Goal: Contribute content

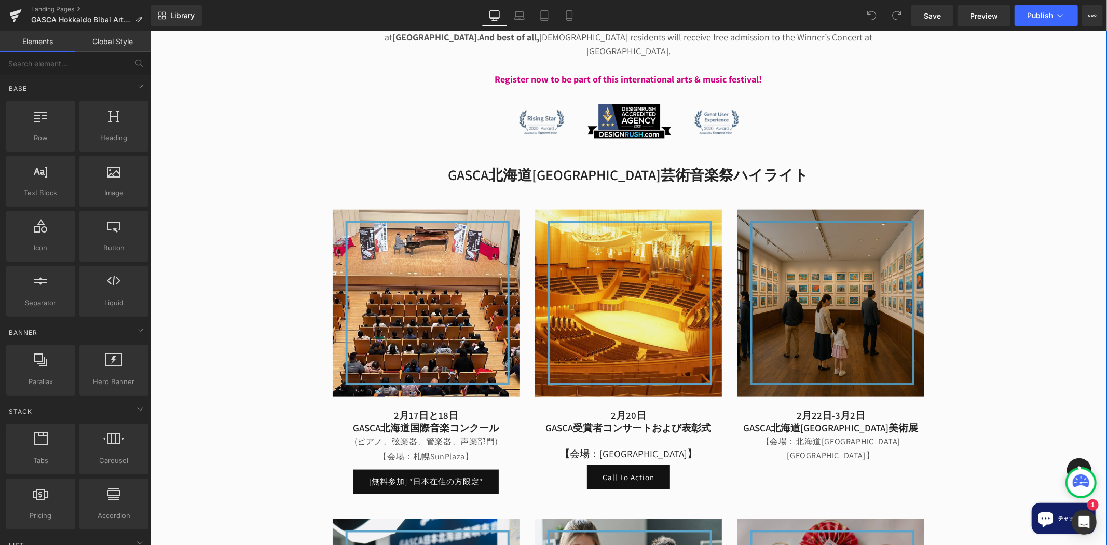
scroll to position [941, 0]
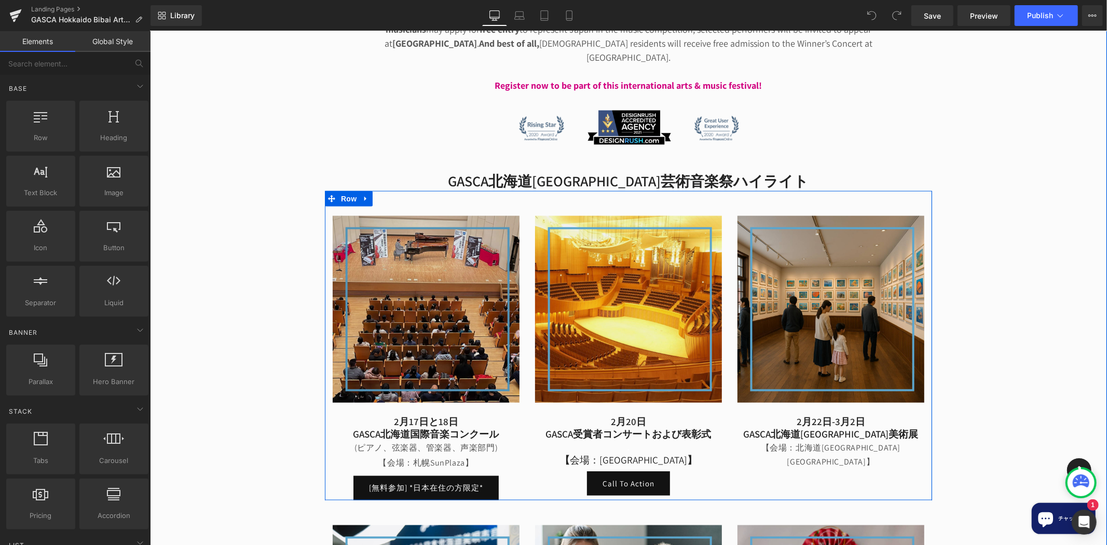
click at [438, 250] on img at bounding box center [425, 308] width 187 height 187
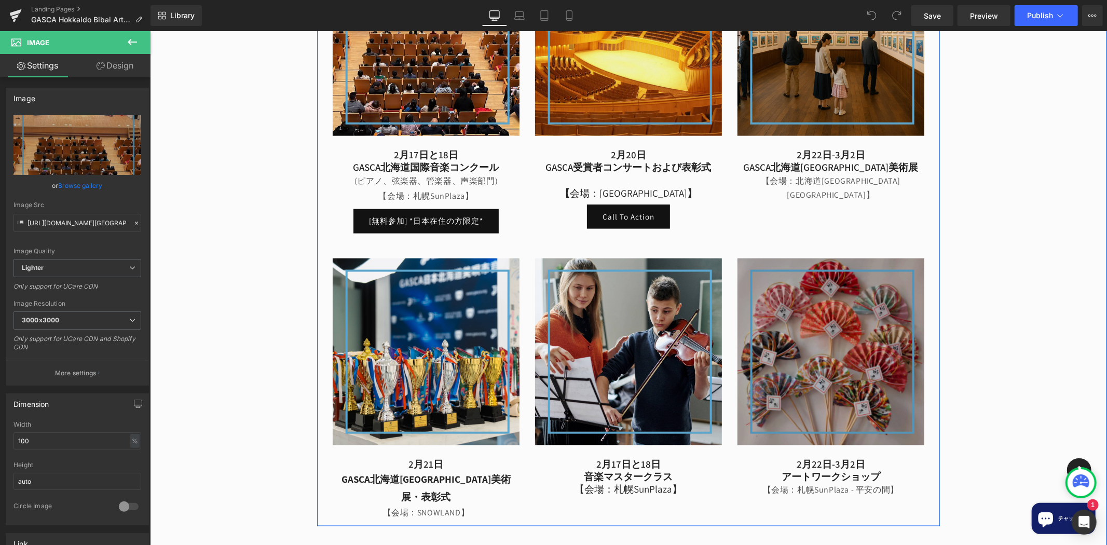
scroll to position [1210, 0]
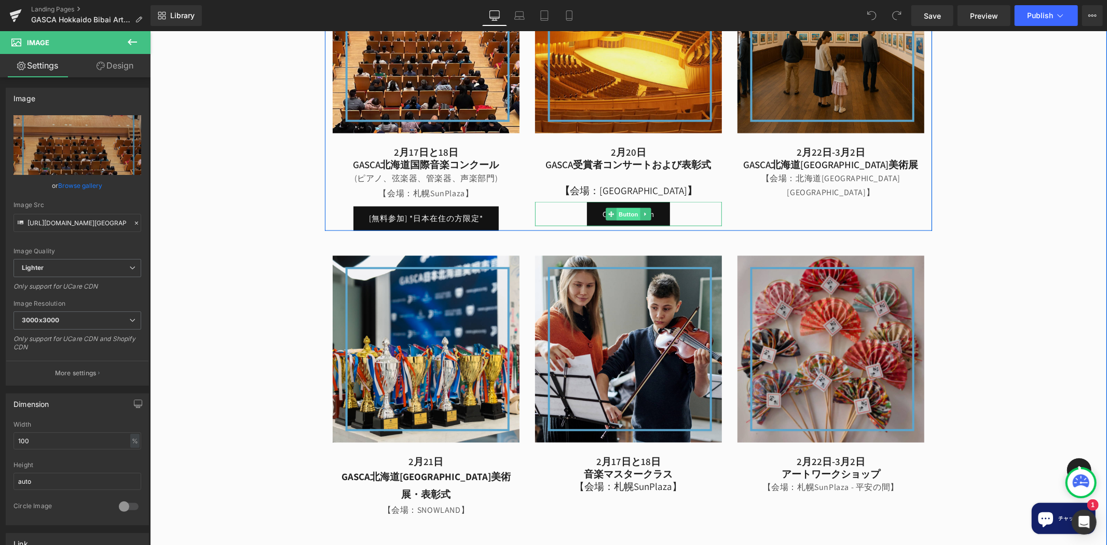
click at [623, 208] on span "Button" at bounding box center [628, 214] width 24 height 12
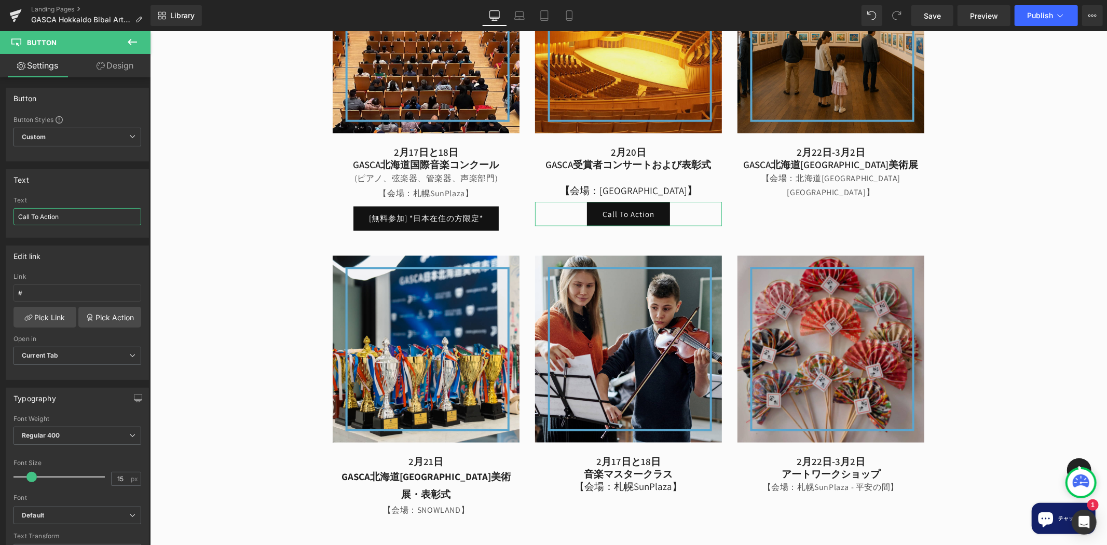
drag, startPoint x: 76, startPoint y: 215, endPoint x: -92, endPoint y: 217, distance: 168.6
click at [0, 217] on html "Button You are previewing how the will restyle your page. You can not edit Elem…" at bounding box center [553, 272] width 1107 height 545
type input "Call To Action"
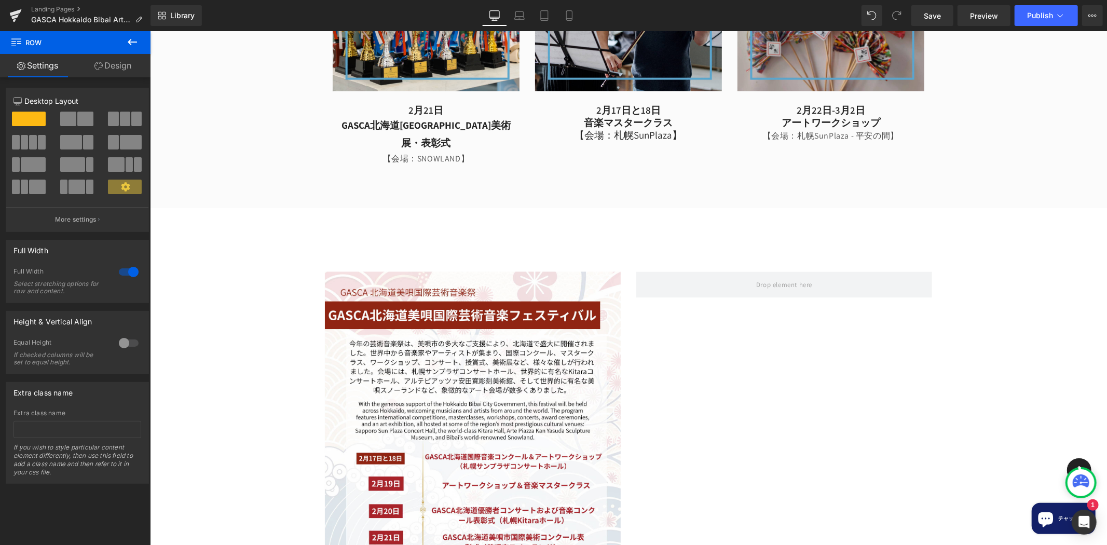
scroll to position [1345, 0]
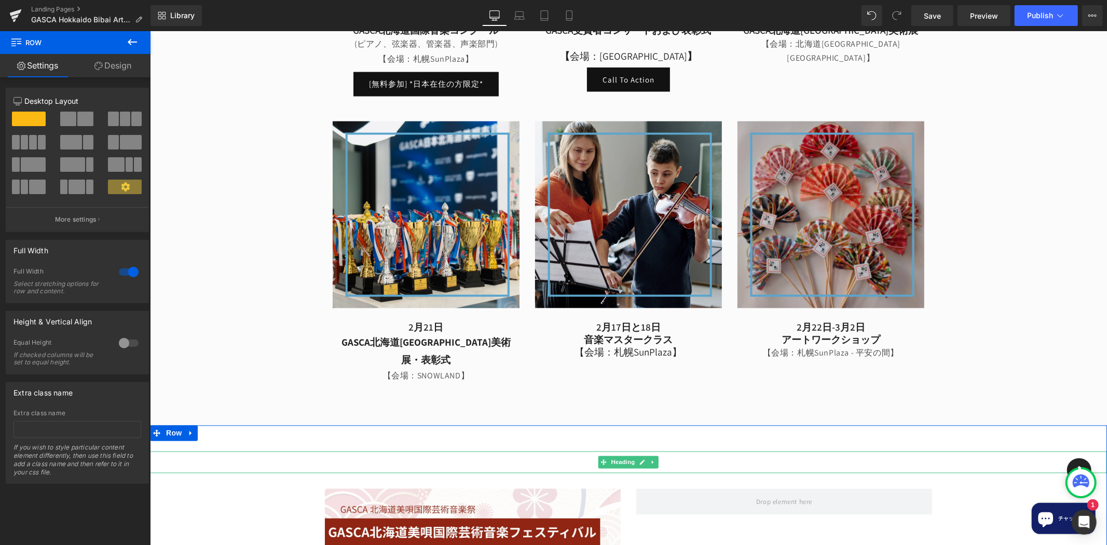
click at [694, 451] on h2 at bounding box center [627, 462] width 957 height 22
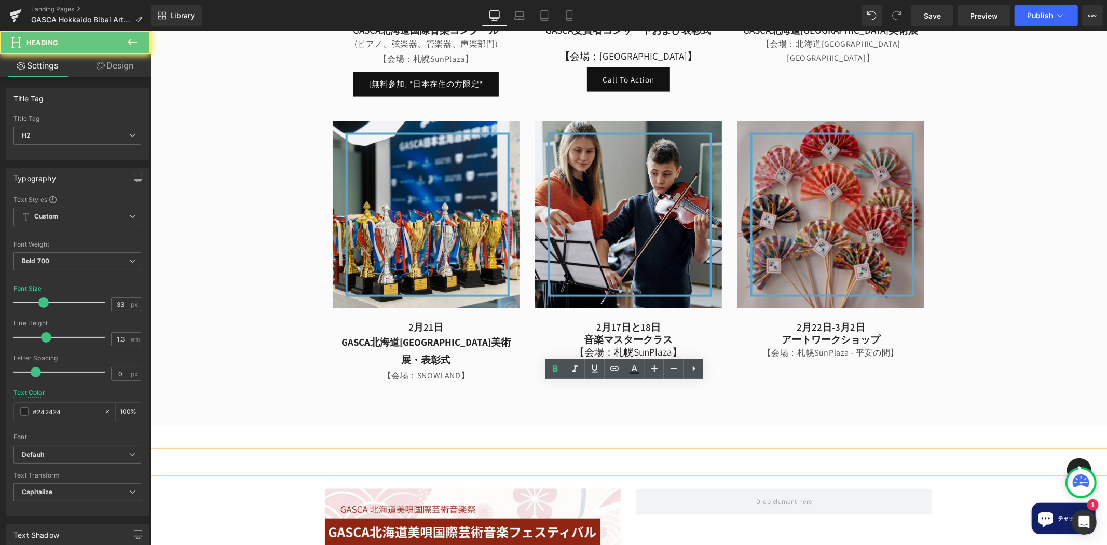
click at [642, 451] on h2 at bounding box center [627, 462] width 957 height 22
paste div
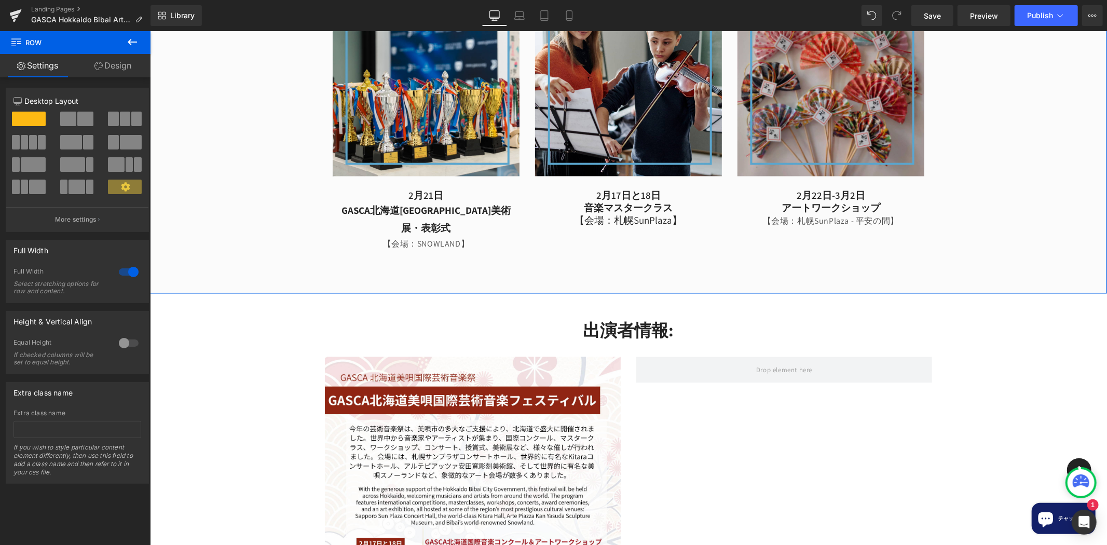
scroll to position [1480, 0]
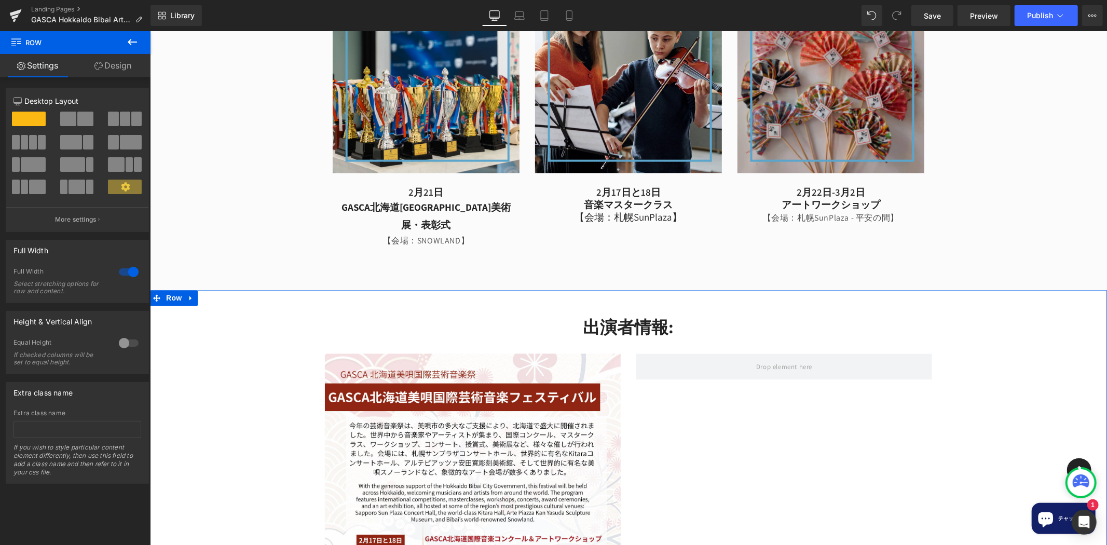
click at [647, 321] on link at bounding box center [652, 327] width 11 height 12
click at [644, 324] on icon at bounding box center [647, 327] width 6 height 6
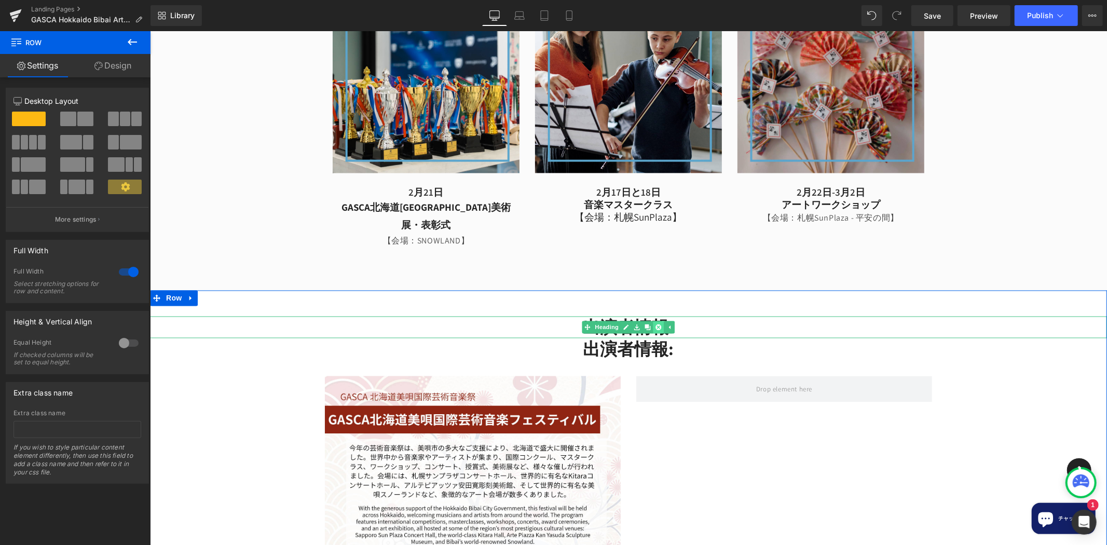
scroll to position [1482, 0]
click at [655, 324] on icon at bounding box center [658, 327] width 6 height 6
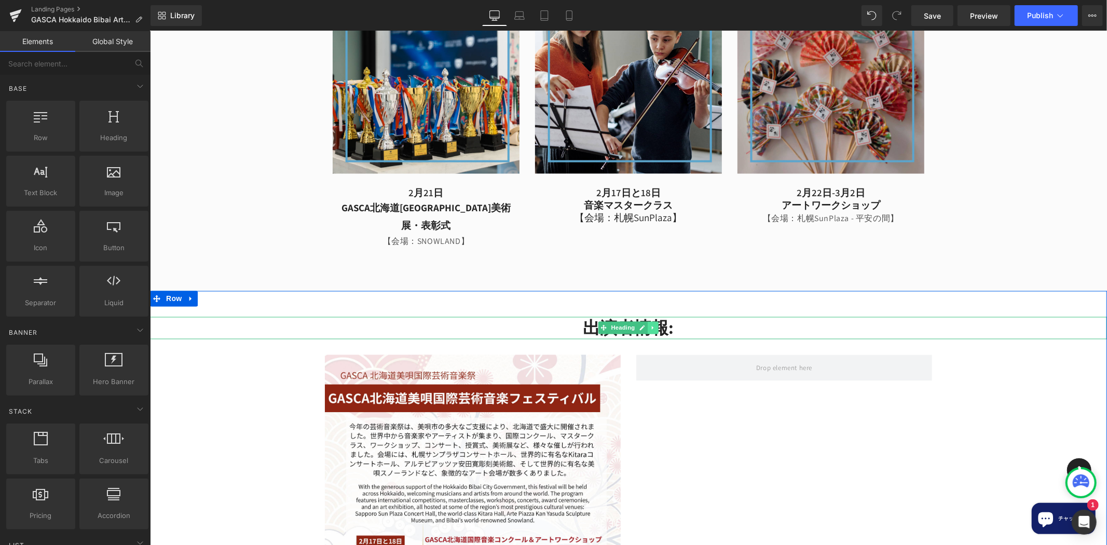
click at [650, 324] on icon at bounding box center [653, 327] width 6 height 6
click at [655, 325] on icon at bounding box center [658, 328] width 6 height 6
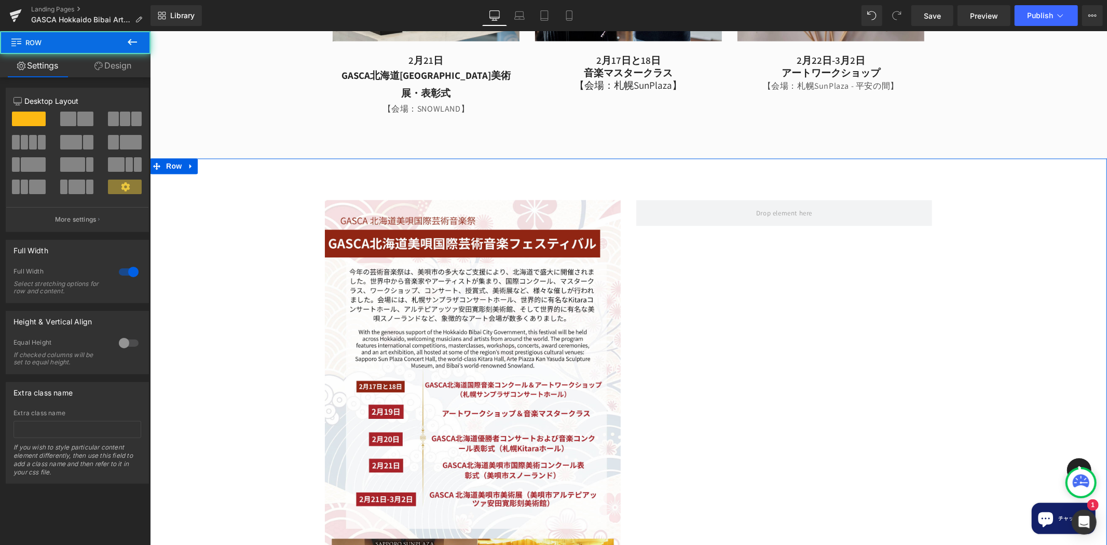
scroll to position [1617, 0]
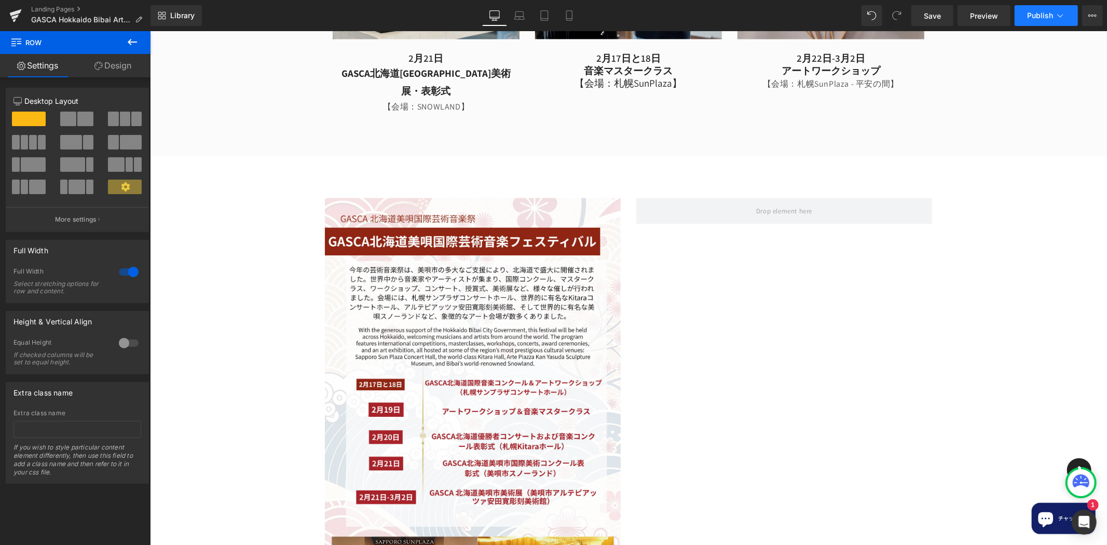
click at [1045, 10] on button "Publish" at bounding box center [1045, 15] width 63 height 21
click at [123, 37] on button at bounding box center [132, 42] width 36 height 23
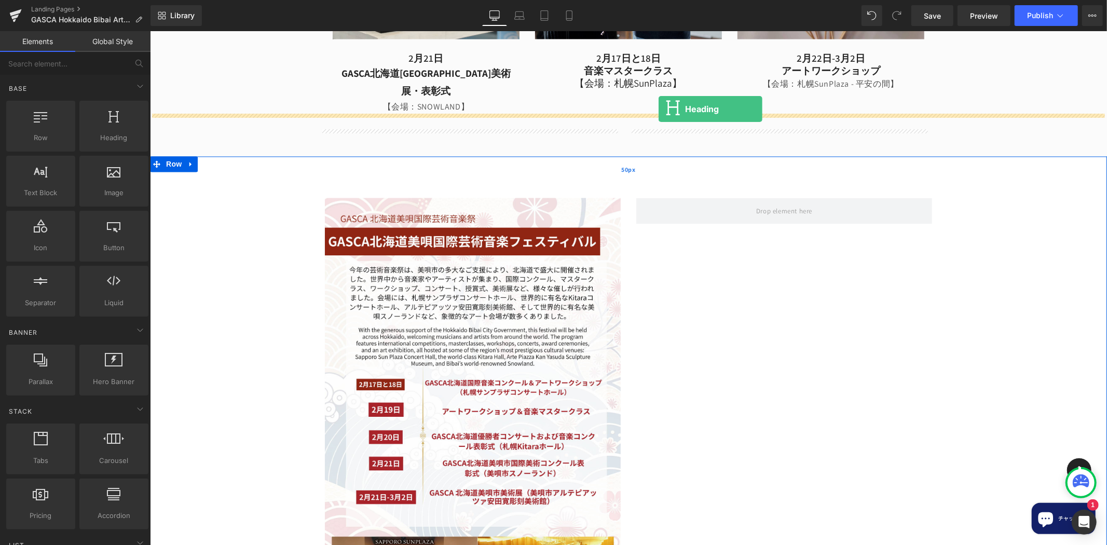
drag, startPoint x: 271, startPoint y: 174, endPoint x: 658, endPoint y: 109, distance: 392.4
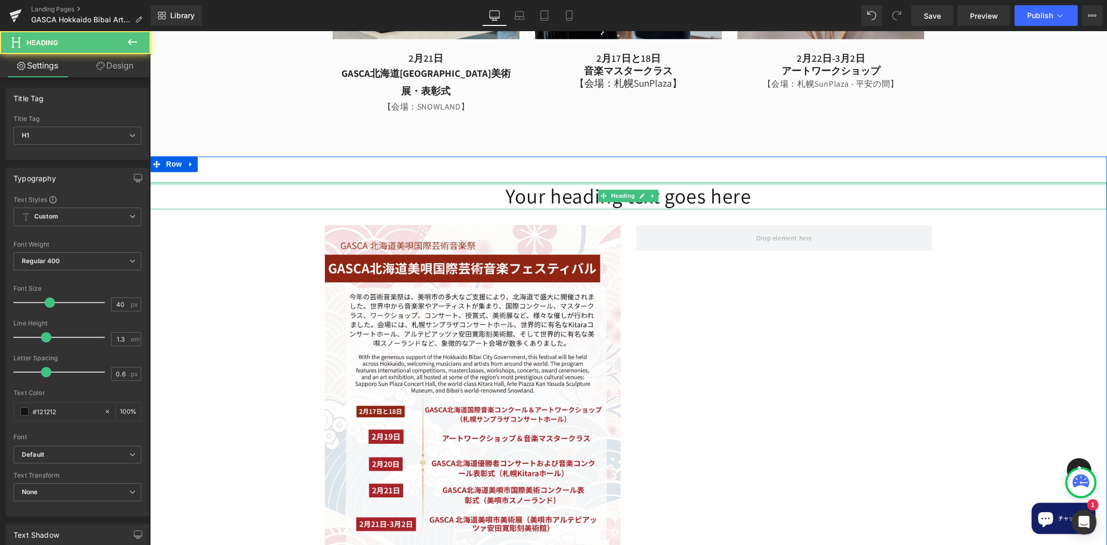
click at [674, 182] on div at bounding box center [627, 183] width 957 height 3
click at [674, 182] on h1 "Your heading text goes here" at bounding box center [627, 195] width 957 height 27
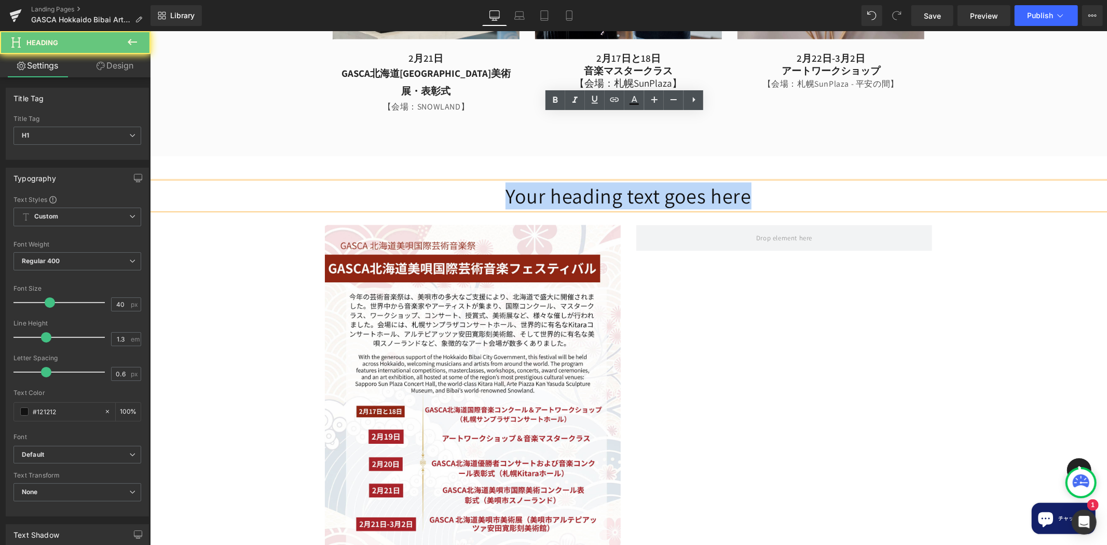
click at [674, 182] on h1 "Your heading text goes here" at bounding box center [627, 195] width 957 height 27
paste div
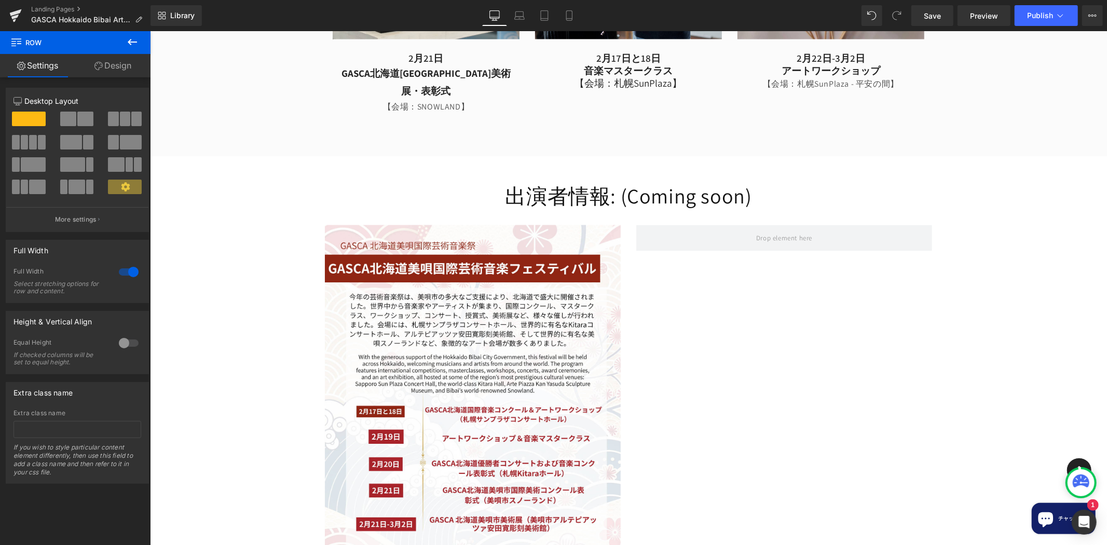
click at [789, 182] on h1 "出演者情報: (Coming soon)" at bounding box center [627, 195] width 957 height 27
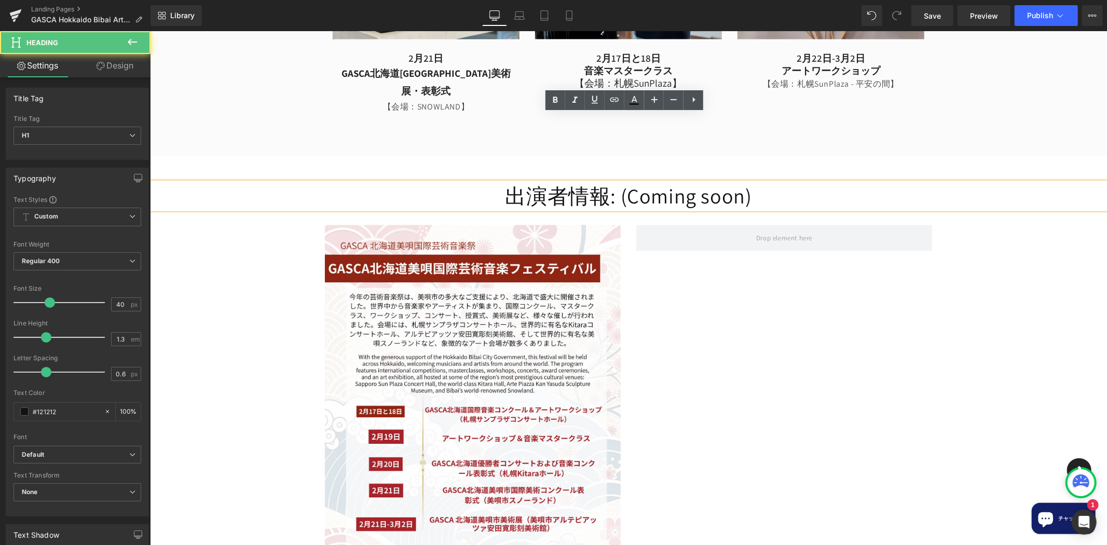
click at [789, 182] on h1 "出演者情報: (Coming soon)" at bounding box center [627, 195] width 957 height 27
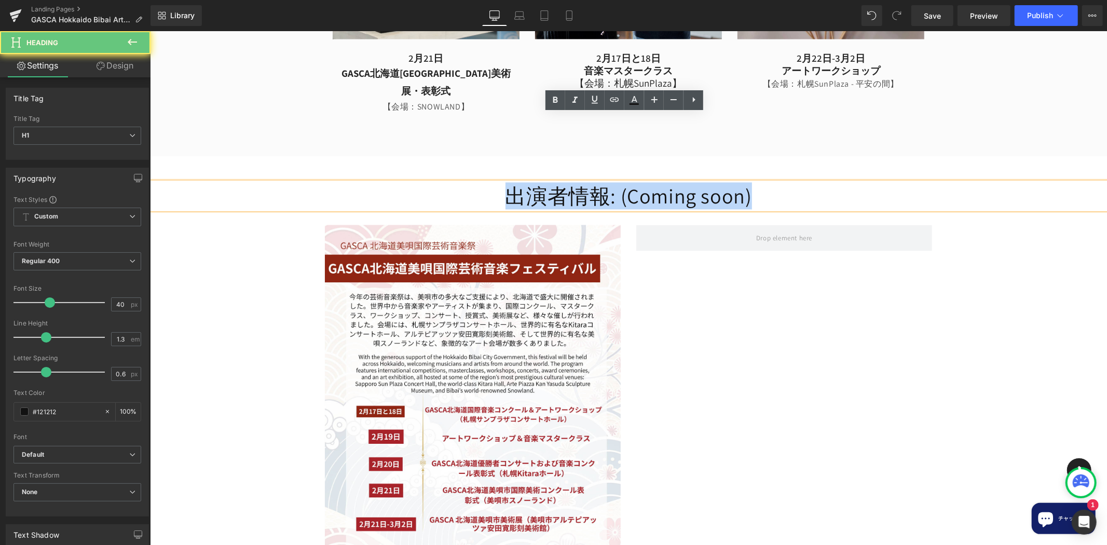
click at [789, 182] on h1 "出演者情報: (Coming soon)" at bounding box center [627, 195] width 957 height 27
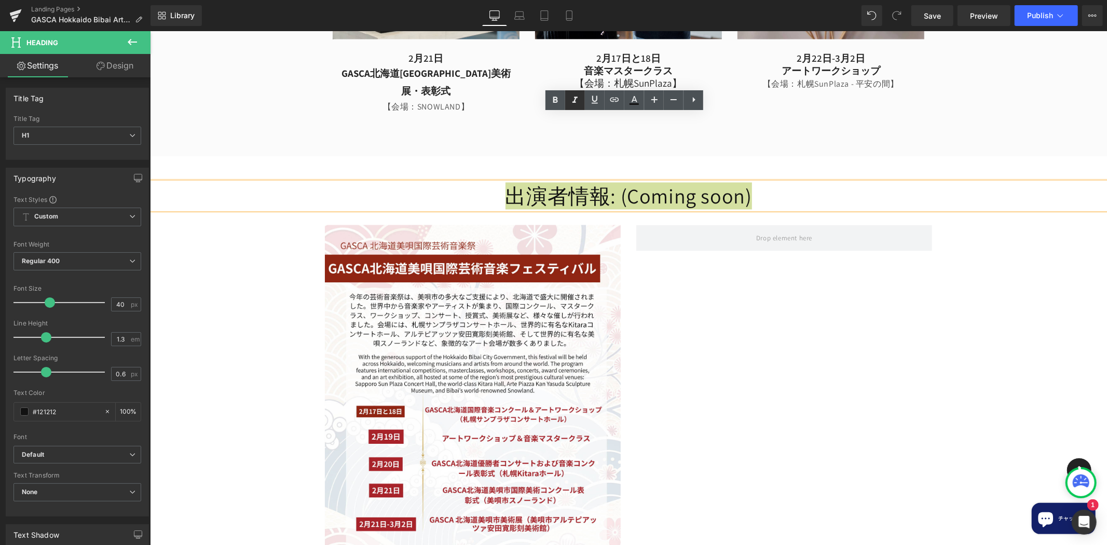
drag, startPoint x: 551, startPoint y: 100, endPoint x: 582, endPoint y: 109, distance: 32.7
click at [551, 100] on icon at bounding box center [555, 100] width 12 height 12
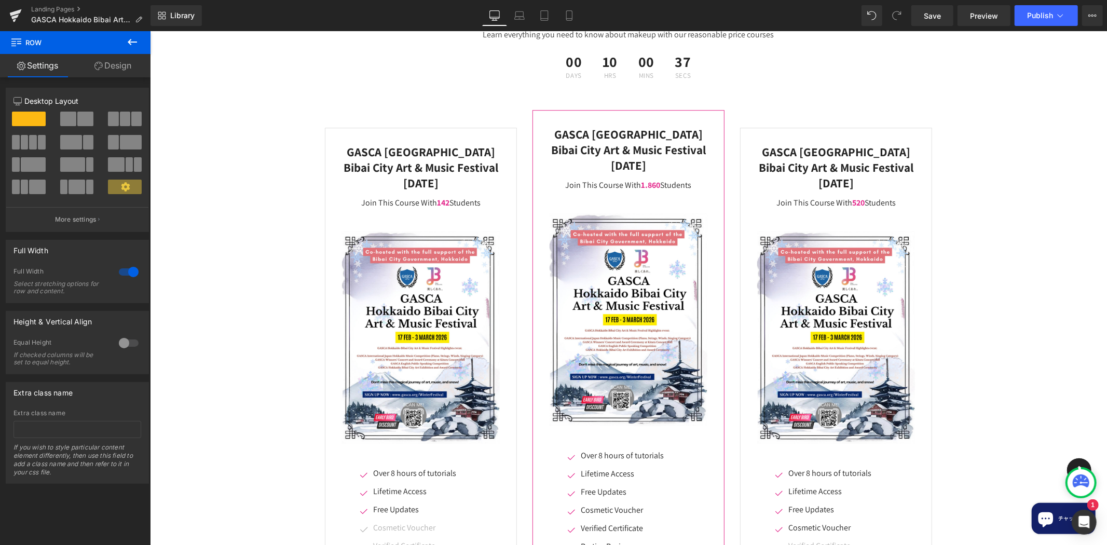
scroll to position [3096, 0]
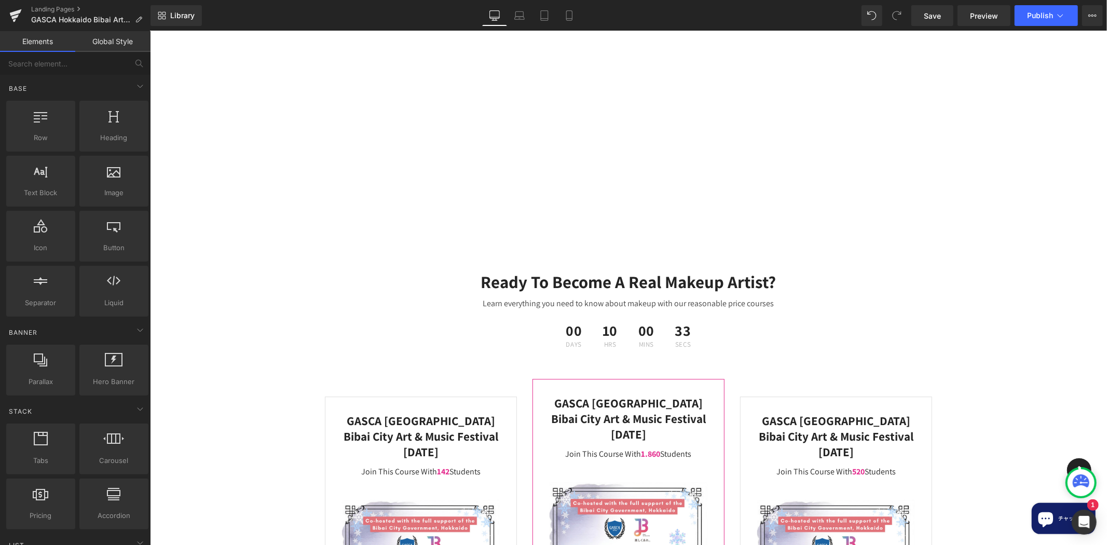
scroll to position [2424, 0]
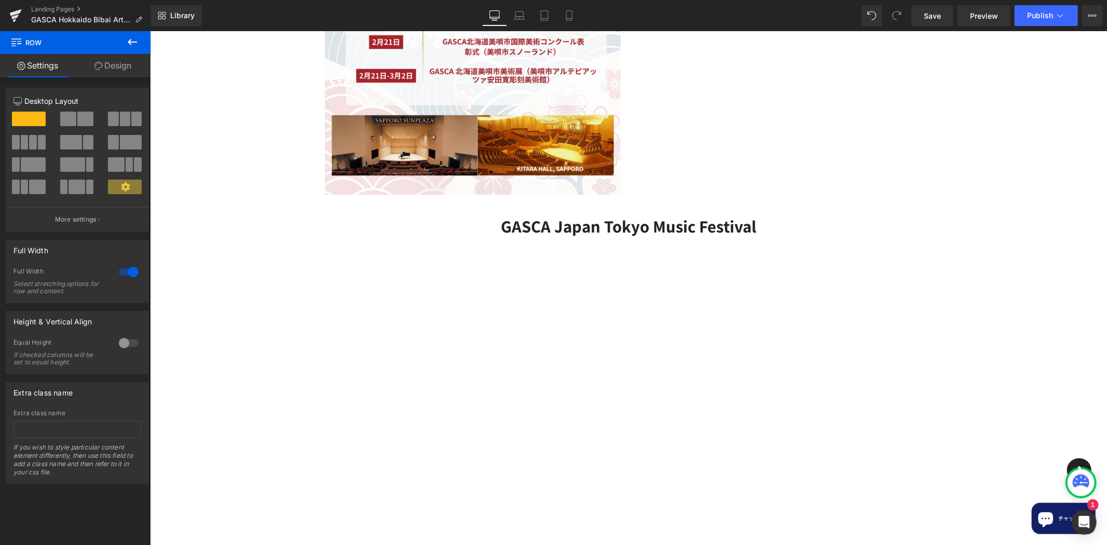
scroll to position [2020, 0]
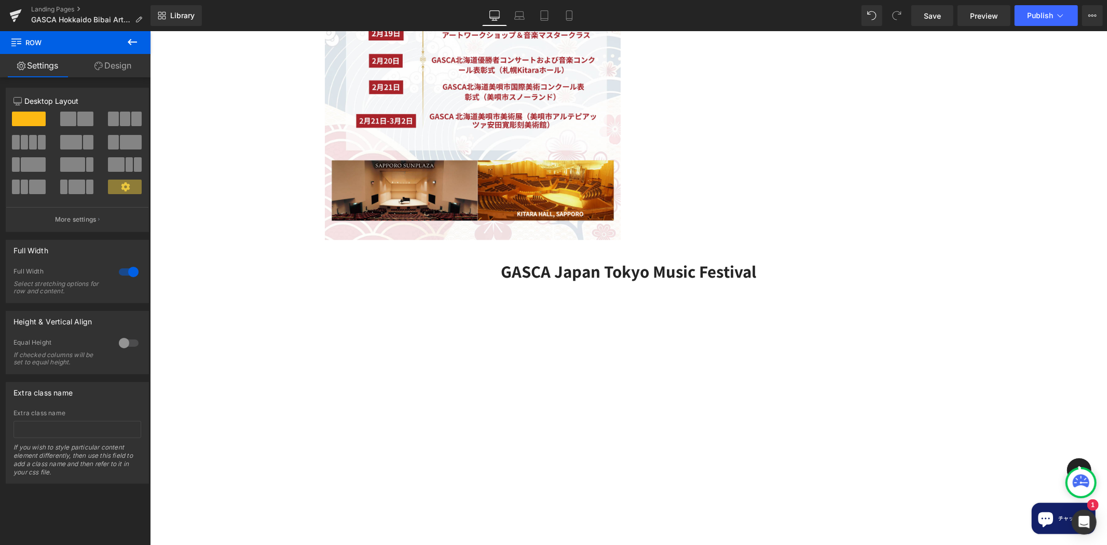
drag, startPoint x: 996, startPoint y: 210, endPoint x: 983, endPoint y: 203, distance: 14.4
click at [995, 210] on div "出演者情報: (Coming soon) Heading Image Row GASCA Japan Tokyo Music Festival Heading…" at bounding box center [627, 205] width 957 height 855
